Goal: Transaction & Acquisition: Purchase product/service

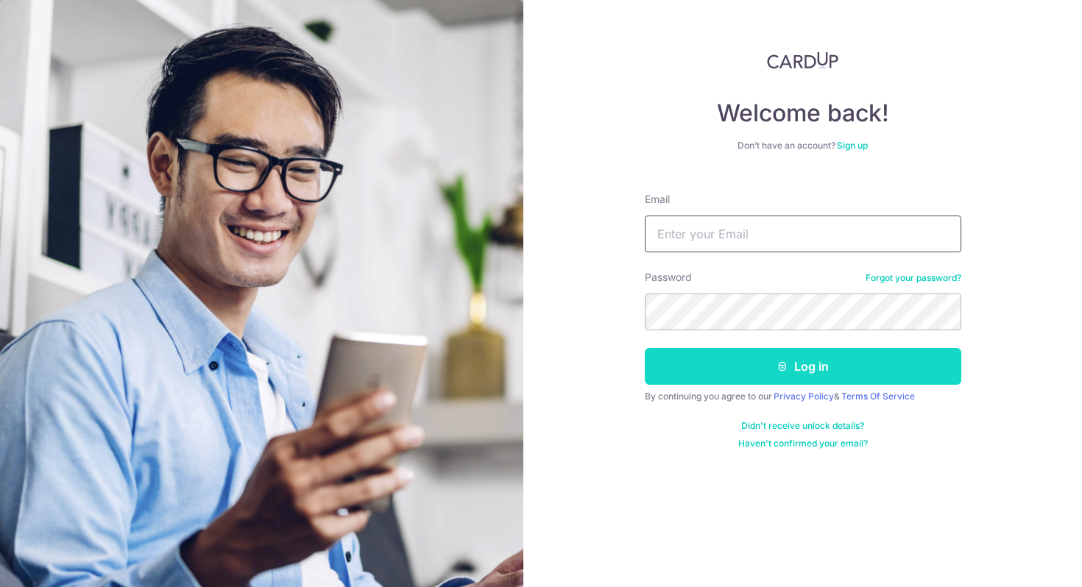
type input "rahuldewan83@gmail.com"
click at [753, 370] on button "Log in" at bounding box center [803, 366] width 316 height 37
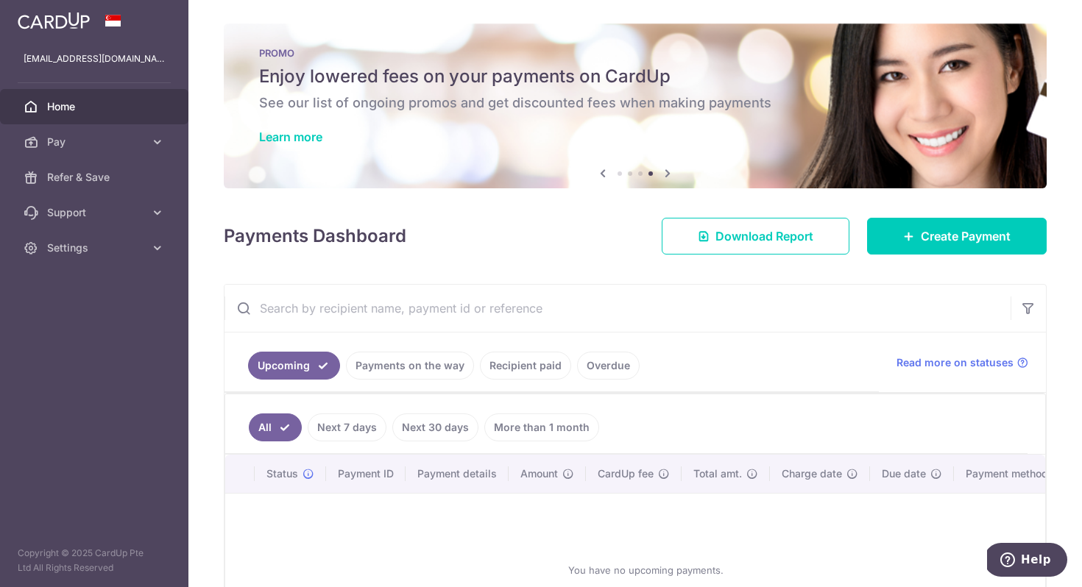
click at [521, 364] on link "Recipient paid" at bounding box center [525, 366] width 91 height 28
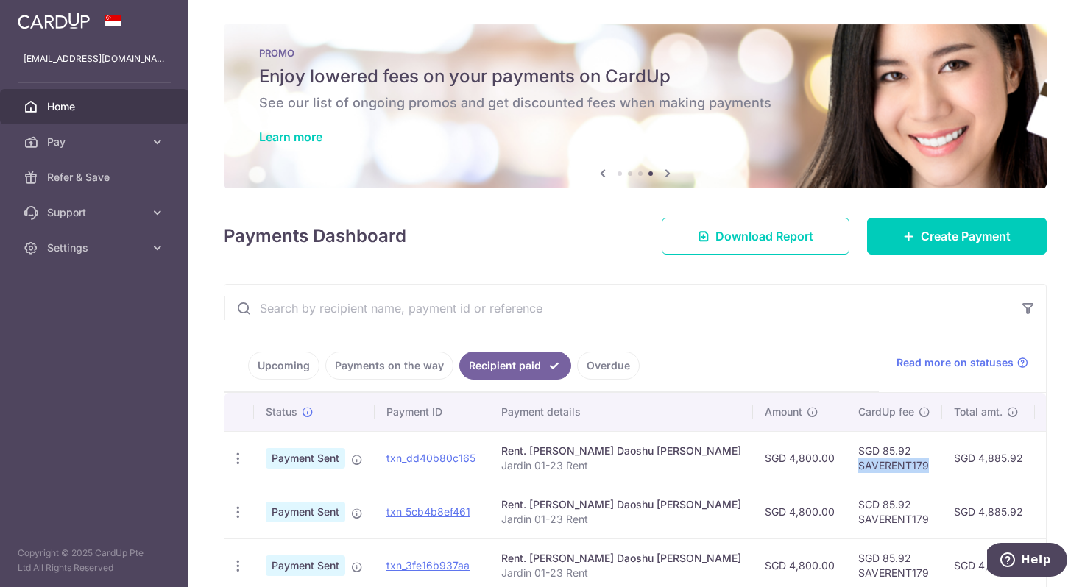
drag, startPoint x: 748, startPoint y: 467, endPoint x: 815, endPoint y: 465, distance: 67.7
click at [846, 465] on td "SGD 85.92 SAVERENT179" at bounding box center [894, 458] width 96 height 54
copy td "SAVERENT179"
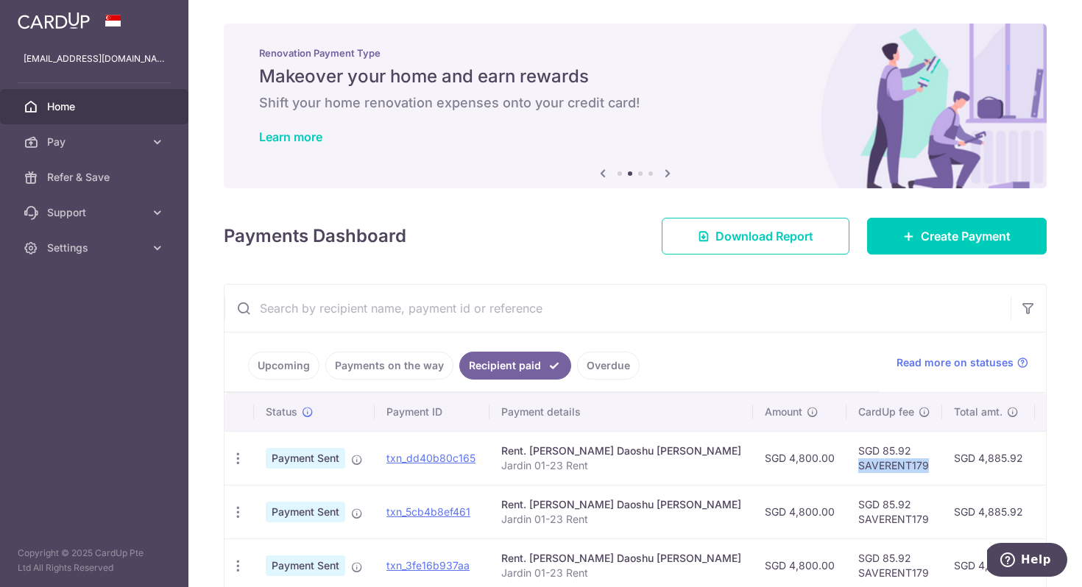
drag, startPoint x: 748, startPoint y: 468, endPoint x: 817, endPoint y: 466, distance: 69.2
click at [846, 466] on td "SGD 85.92 SAVERENT179" at bounding box center [894, 458] width 96 height 54
copy td "SAVERENT179"
click at [965, 240] on span "Create Payment" at bounding box center [965, 236] width 90 height 18
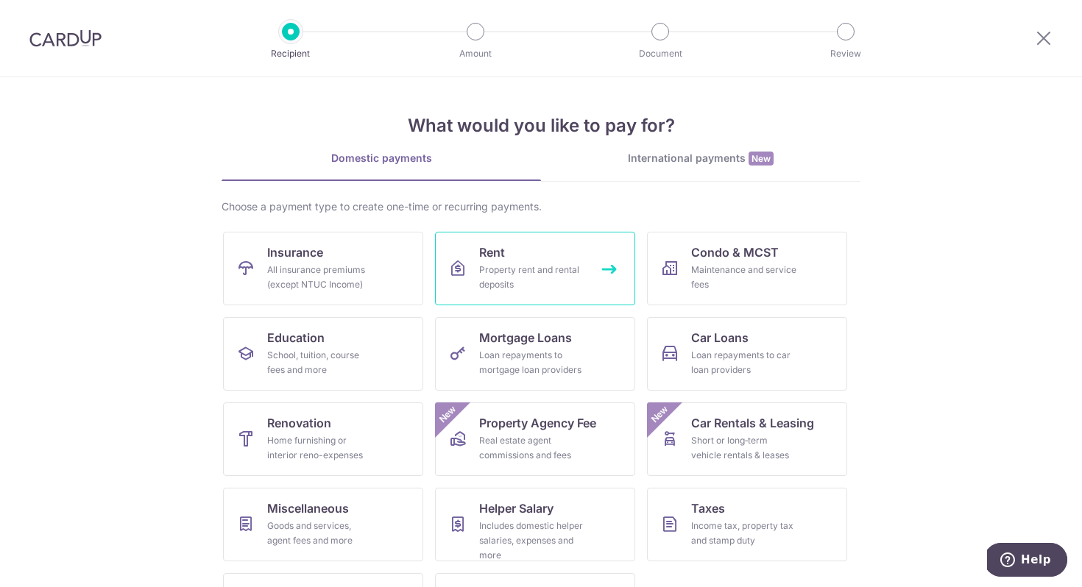
click at [497, 274] on div "Property rent and rental deposits" at bounding box center [532, 277] width 106 height 29
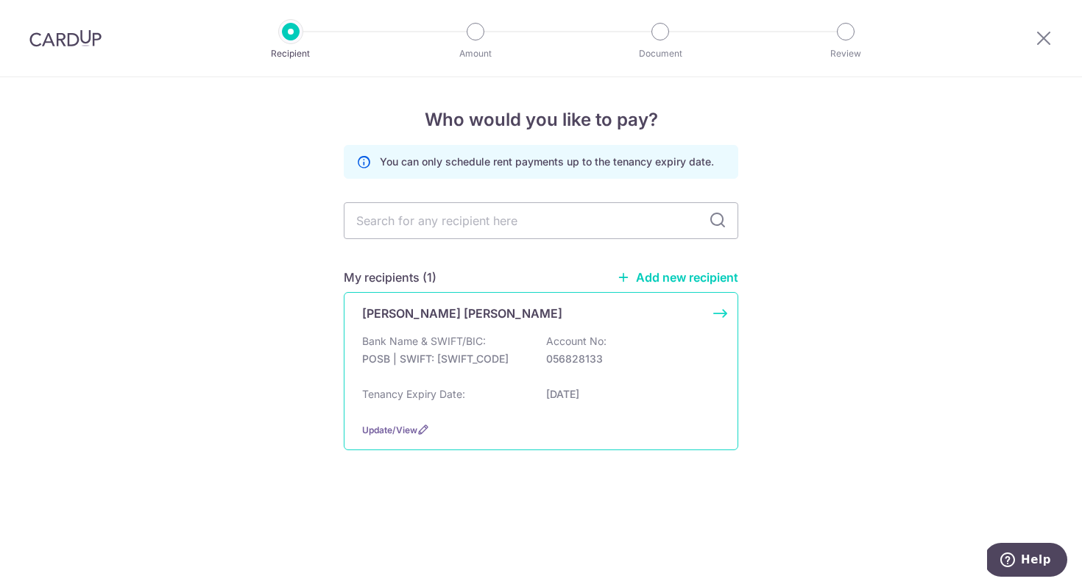
click at [486, 372] on div "Bank Name & SWIFT/BIC: POSB | SWIFT: DBSSSGSGXXX Account No: 056828133" at bounding box center [541, 357] width 358 height 47
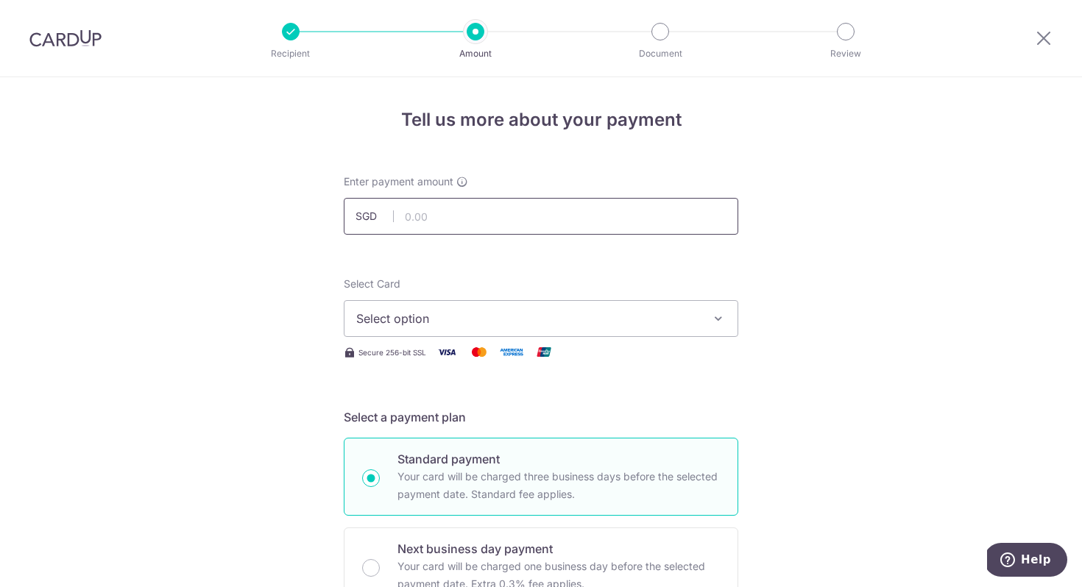
click at [430, 220] on input "text" at bounding box center [541, 216] width 394 height 37
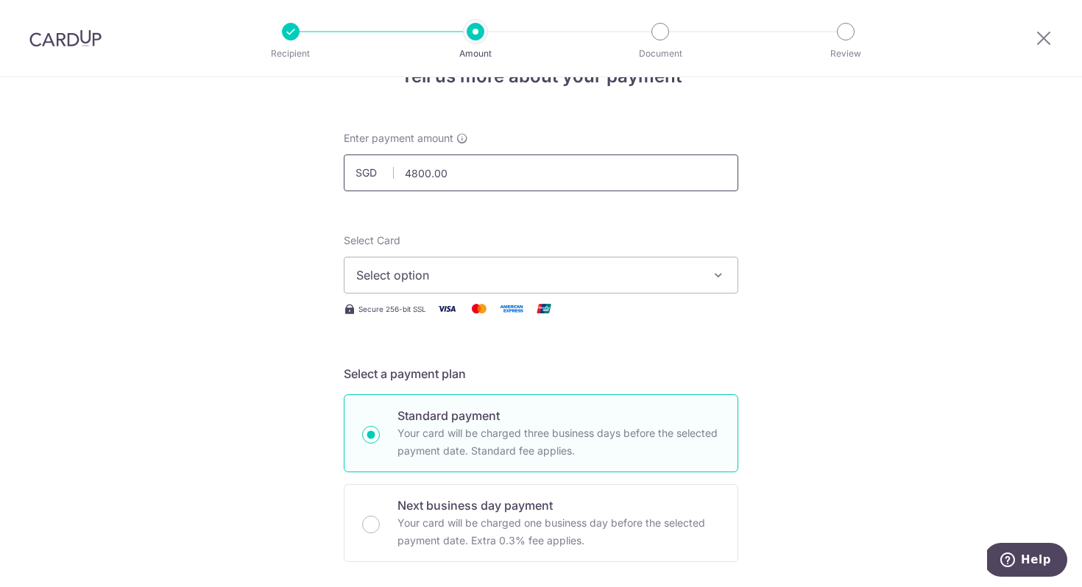
scroll to position [45, 0]
type input "4,800.00"
click at [1040, 36] on icon at bounding box center [1043, 38] width 18 height 18
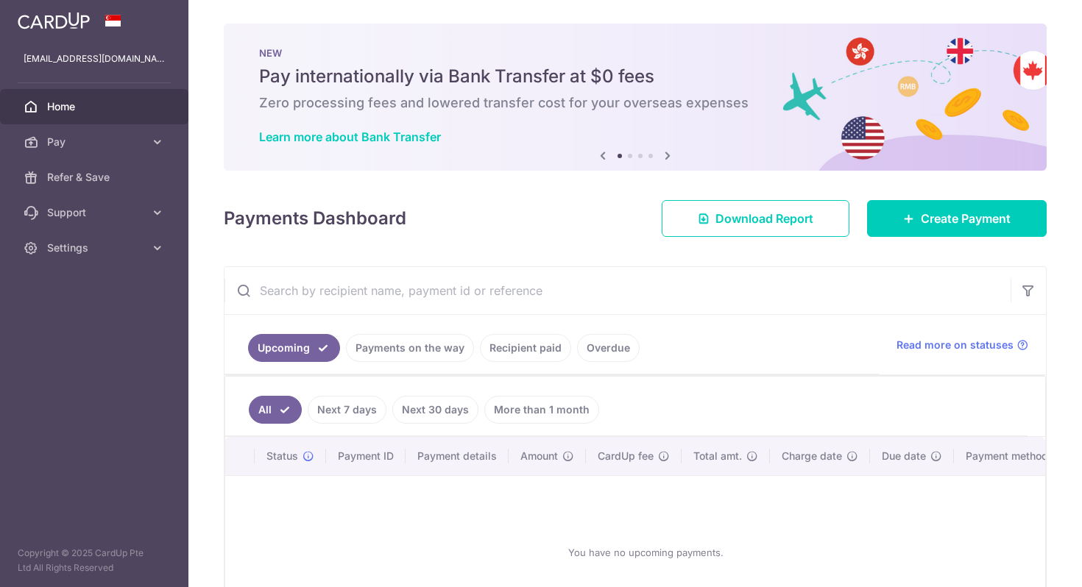
click at [526, 355] on link "Recipient paid" at bounding box center [525, 348] width 91 height 28
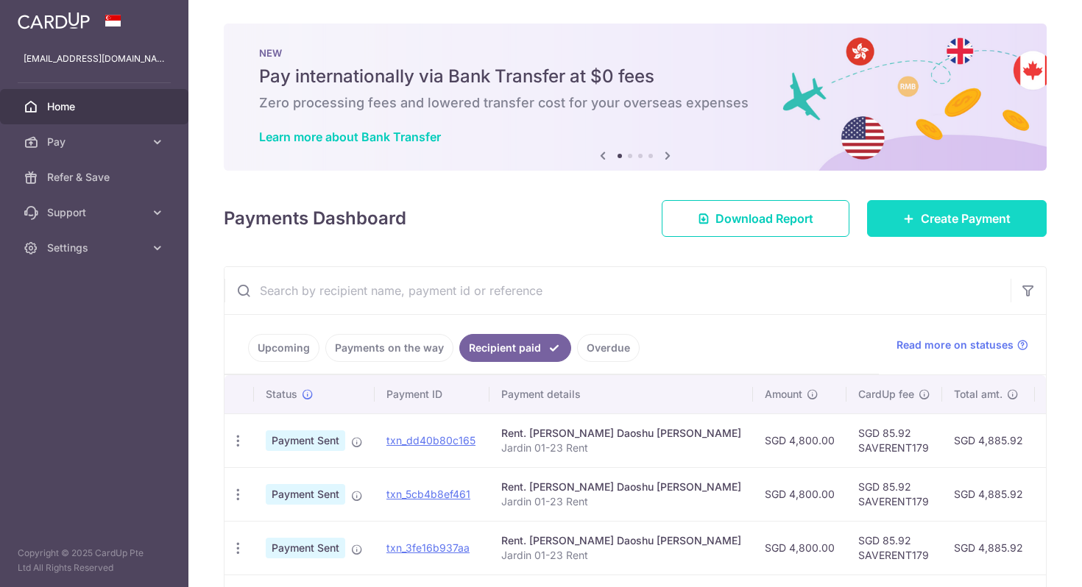
click at [947, 230] on link "Create Payment" at bounding box center [957, 218] width 180 height 37
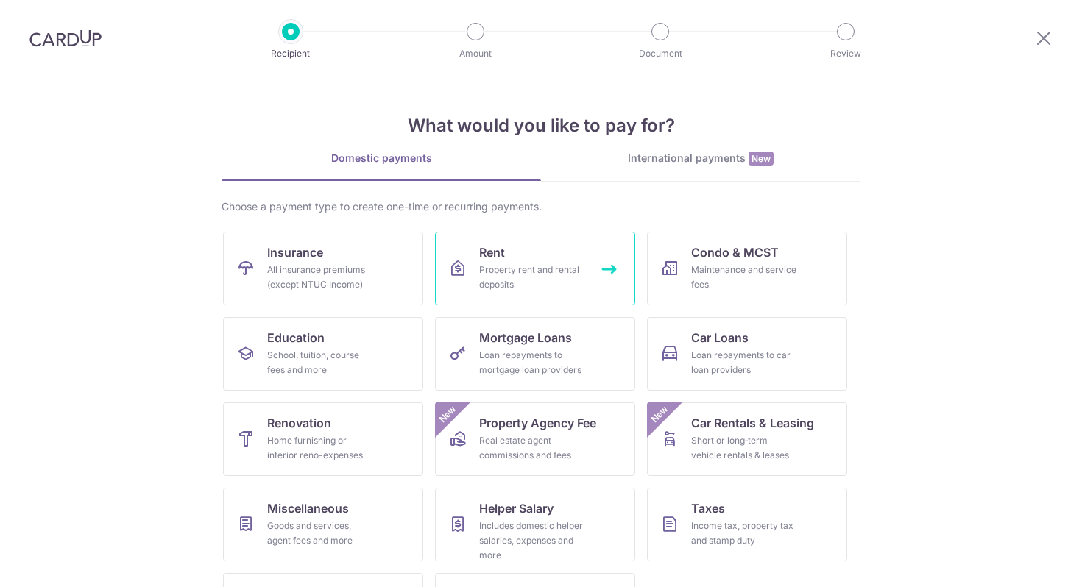
click at [482, 282] on div "Property rent and rental deposits" at bounding box center [532, 277] width 106 height 29
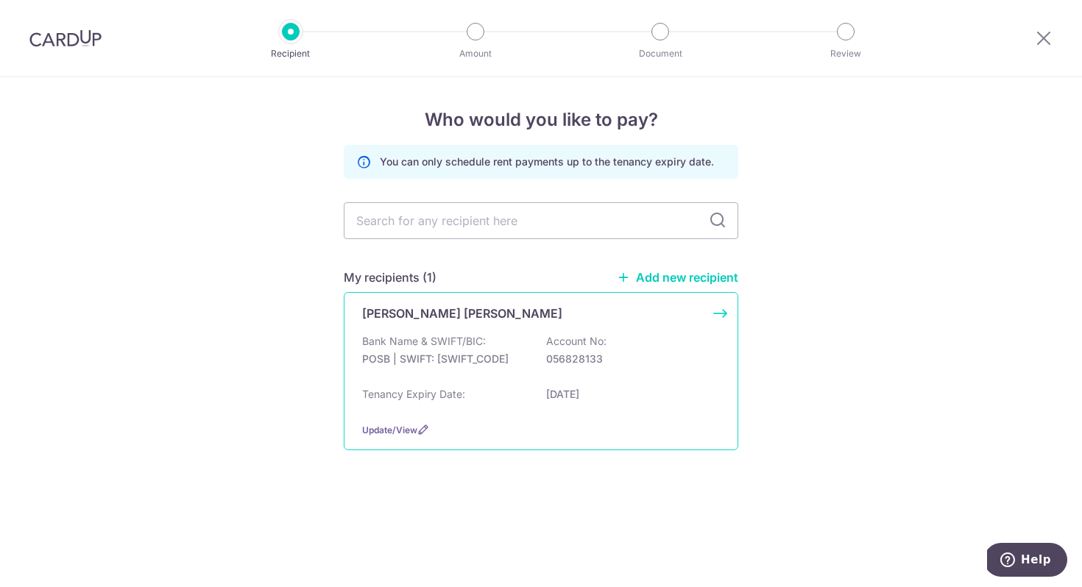
click at [477, 401] on div "Tenancy Expiry Date: 19/04/2027" at bounding box center [541, 399] width 358 height 24
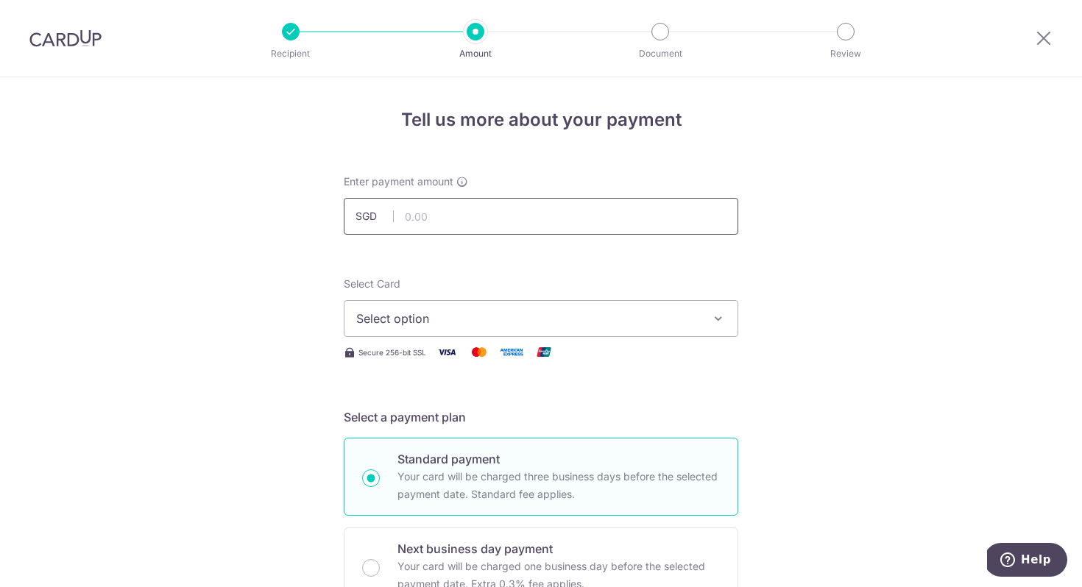
click at [457, 221] on input "text" at bounding box center [541, 216] width 394 height 37
type input "4,800.00"
click at [455, 324] on span "Select option" at bounding box center [527, 319] width 343 height 18
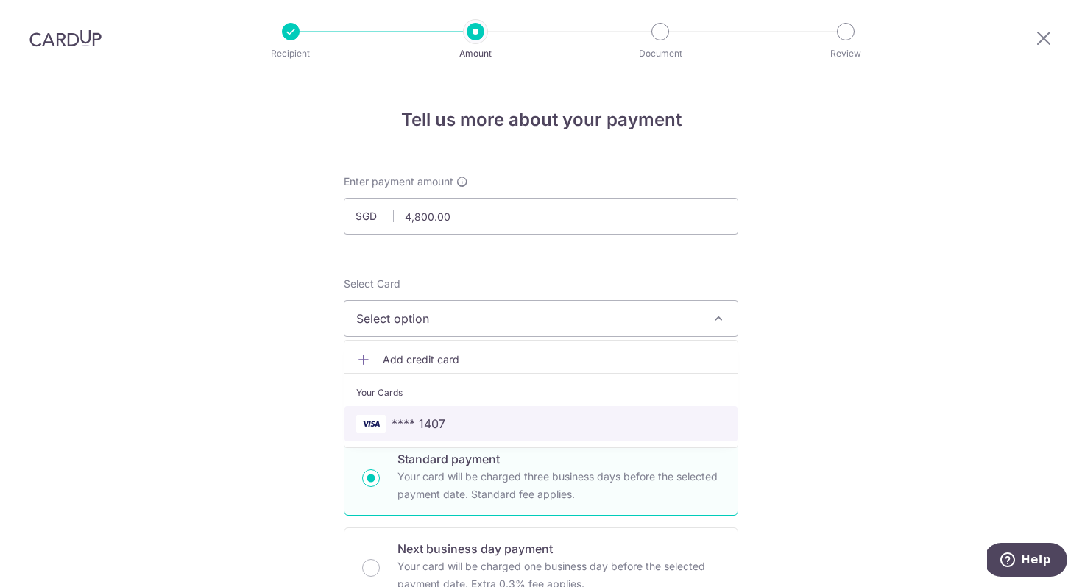
click at [437, 422] on span "**** 1407" at bounding box center [418, 424] width 54 height 18
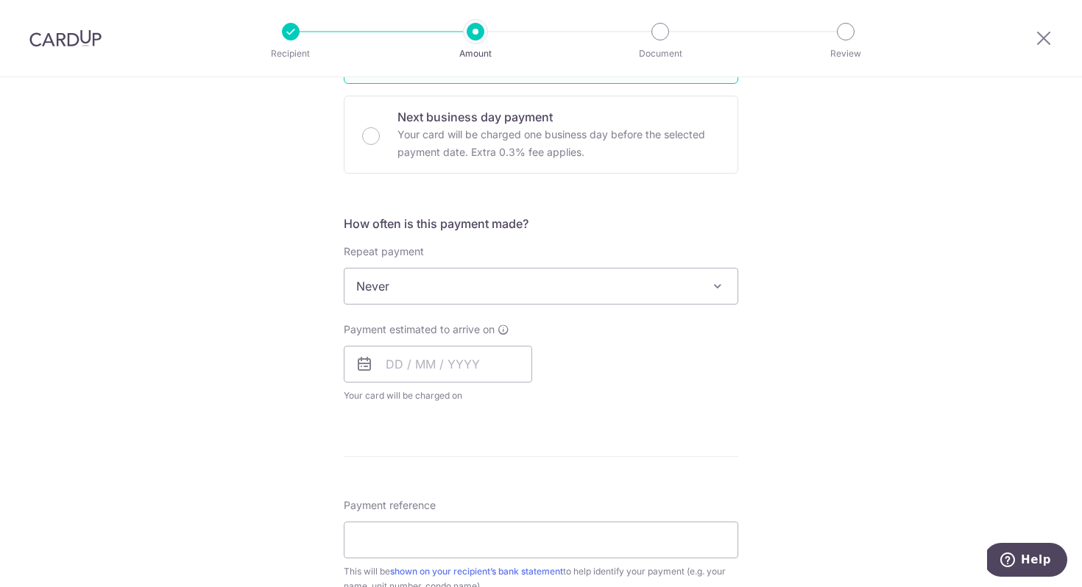
scroll to position [472, 0]
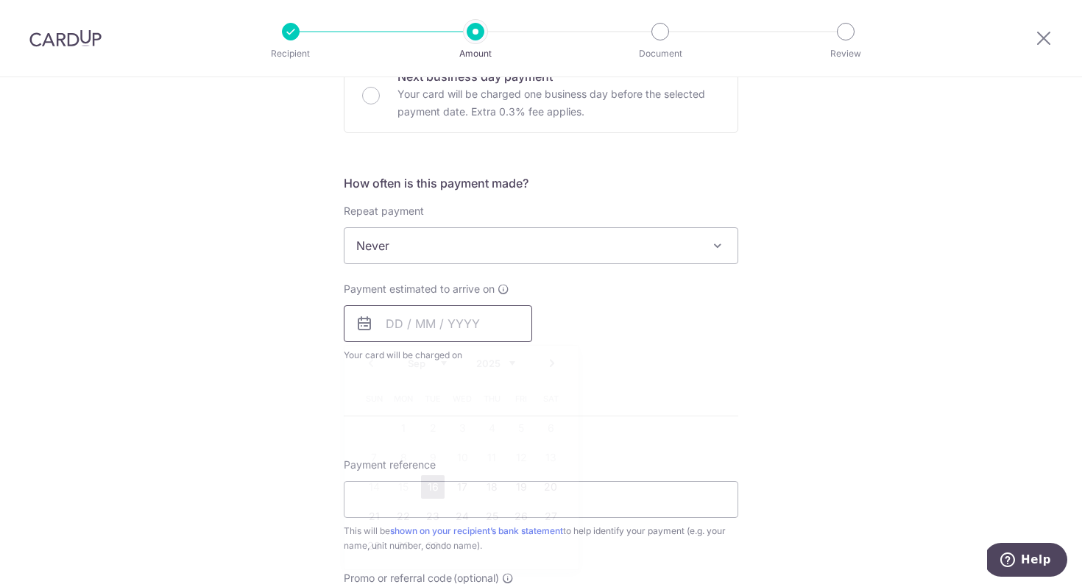
click at [435, 327] on input "text" at bounding box center [438, 323] width 188 height 37
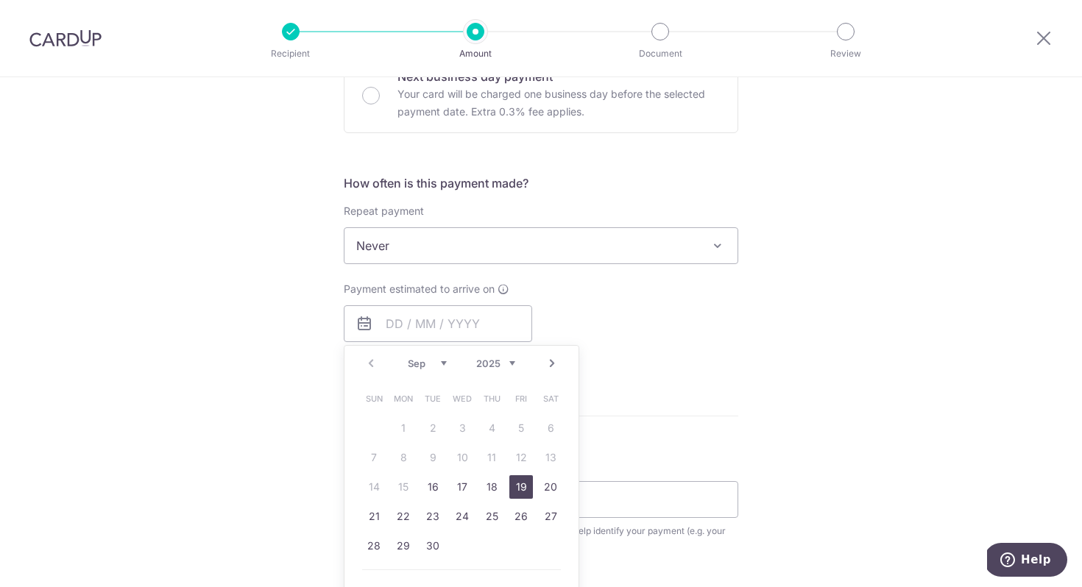
click at [523, 487] on link "19" at bounding box center [521, 487] width 24 height 24
type input "[DATE]"
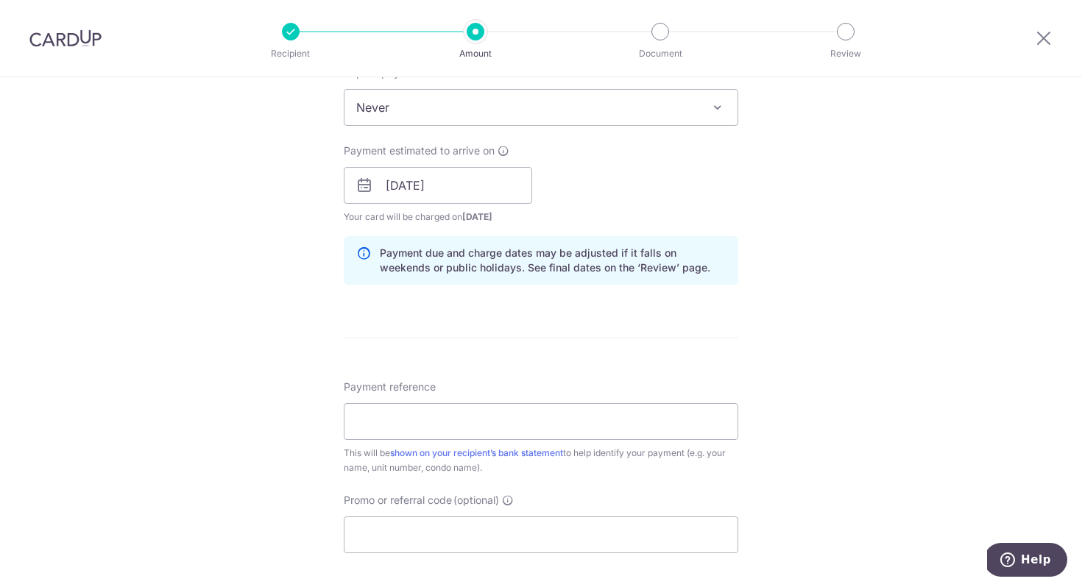
scroll to position [620, 0]
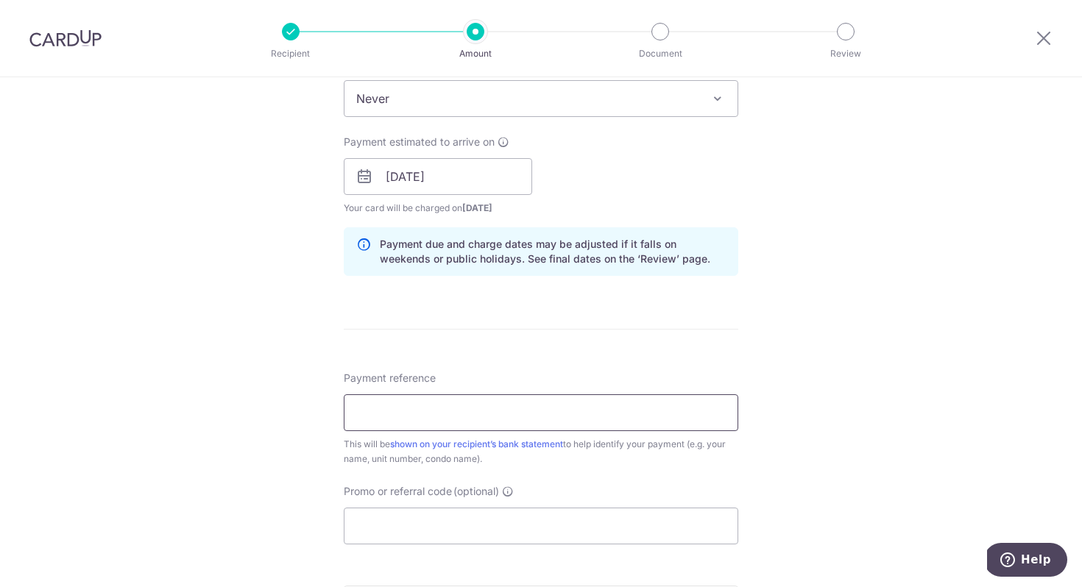
click at [499, 416] on input "Payment reference" at bounding box center [541, 412] width 394 height 37
type input "Jardin 01-23 Rent"
click at [430, 522] on input "Promo or referral code (optional)" at bounding box center [541, 526] width 394 height 37
paste input "SAVERENT179"
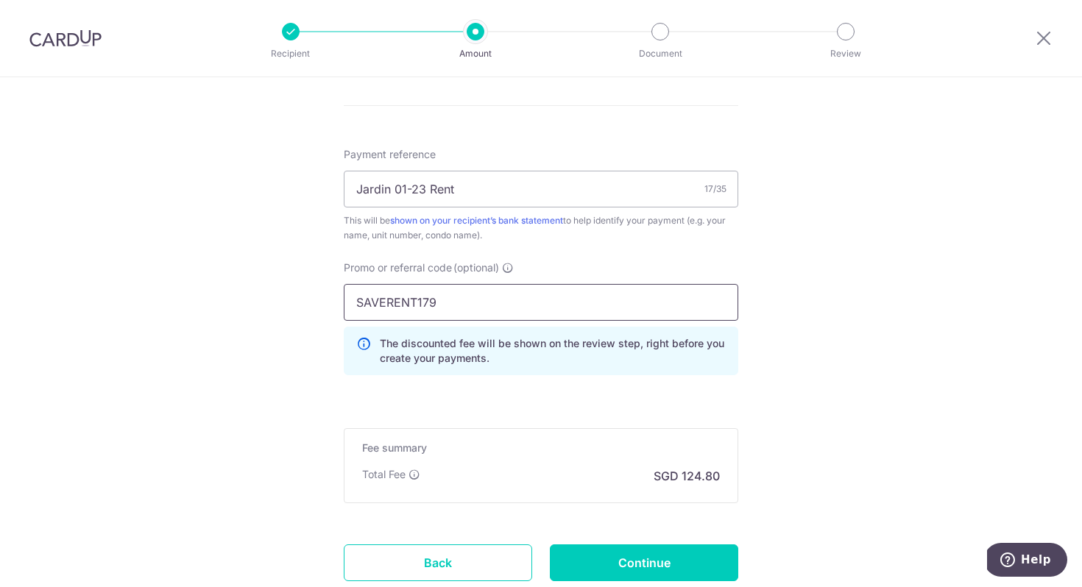
scroll to position [948, 0]
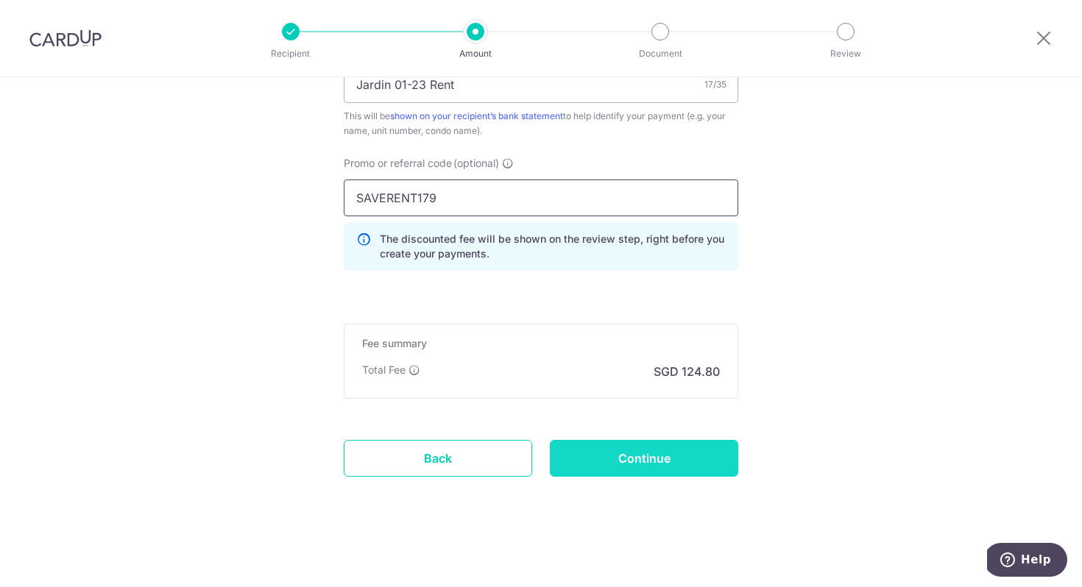
type input "SAVERENT179"
click at [692, 462] on input "Continue" at bounding box center [644, 458] width 188 height 37
type input "Create Schedule"
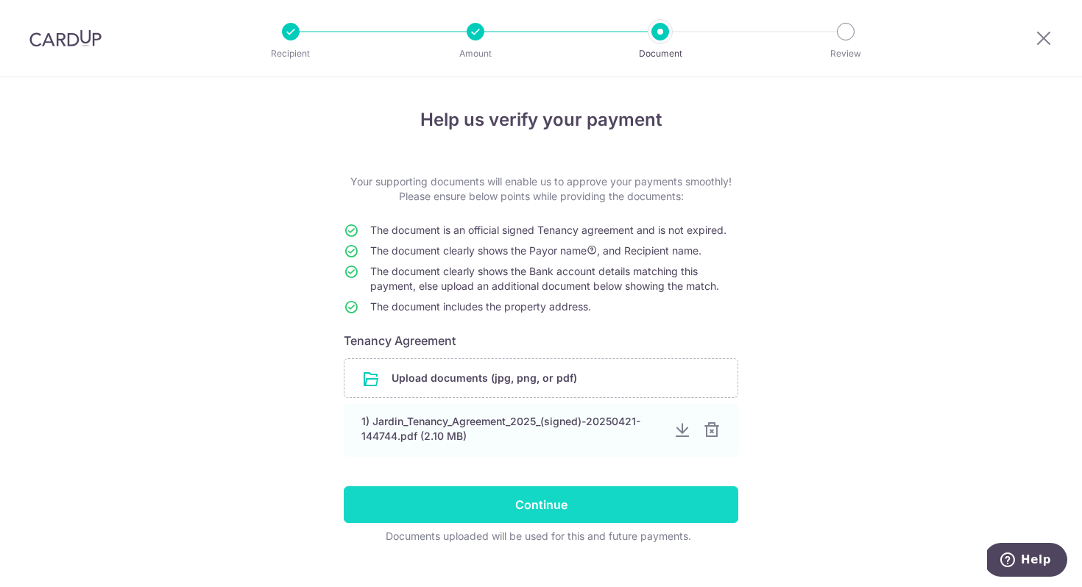
click at [617, 507] on input "Continue" at bounding box center [541, 504] width 394 height 37
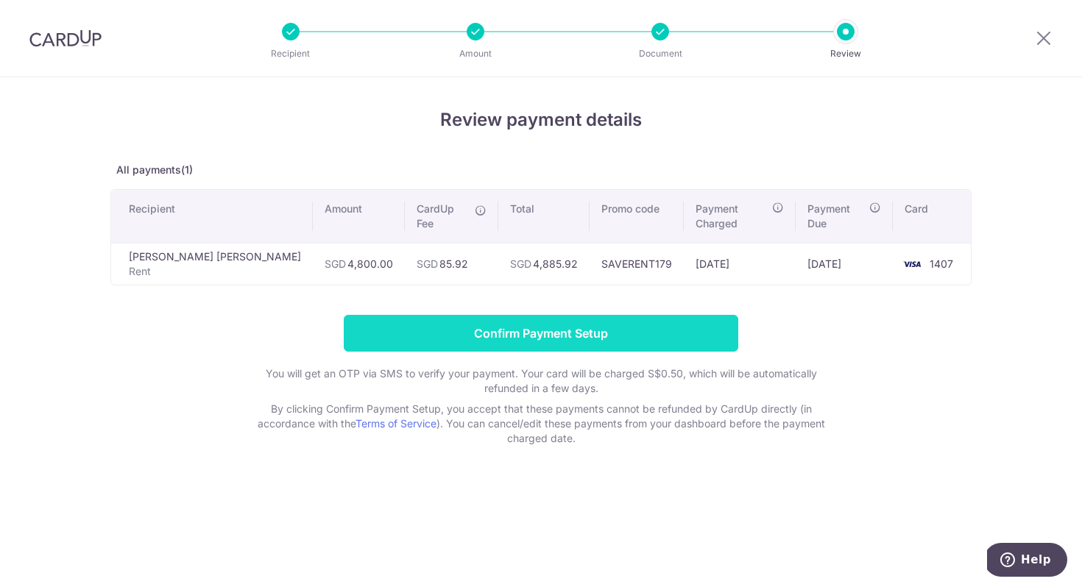
click at [569, 324] on input "Confirm Payment Setup" at bounding box center [541, 333] width 394 height 37
